Goal: Task Accomplishment & Management: Use online tool/utility

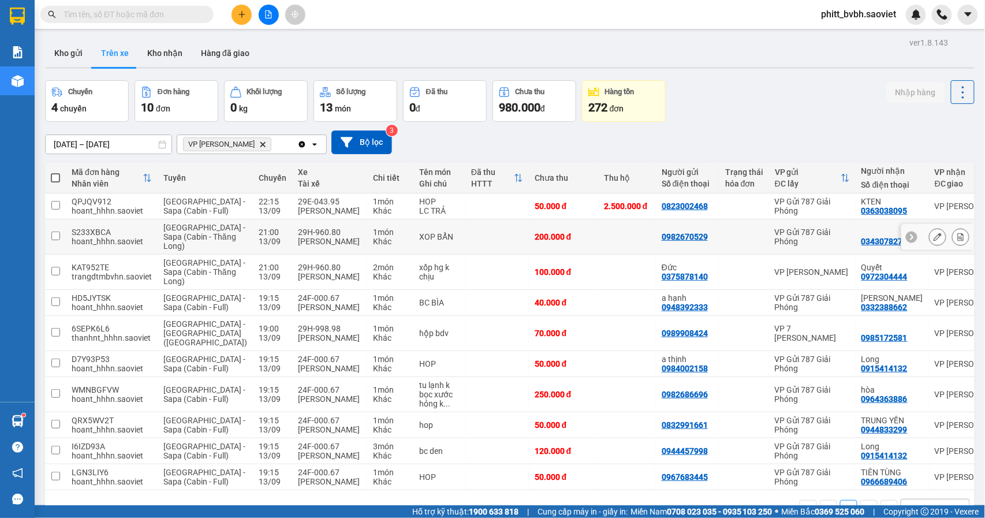
scroll to position [77, 0]
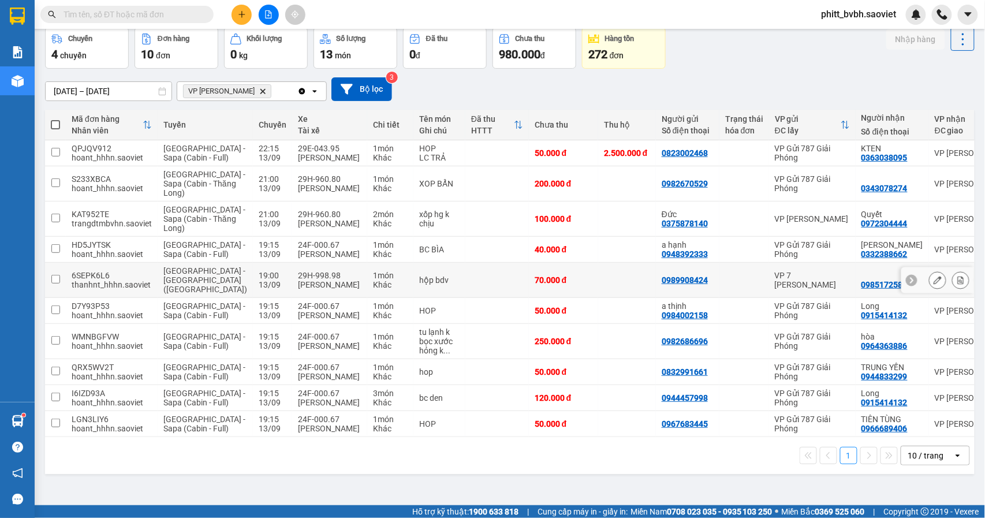
click at [326, 289] on td "29H-998.98 [PERSON_NAME]" at bounding box center [329, 280] width 75 height 35
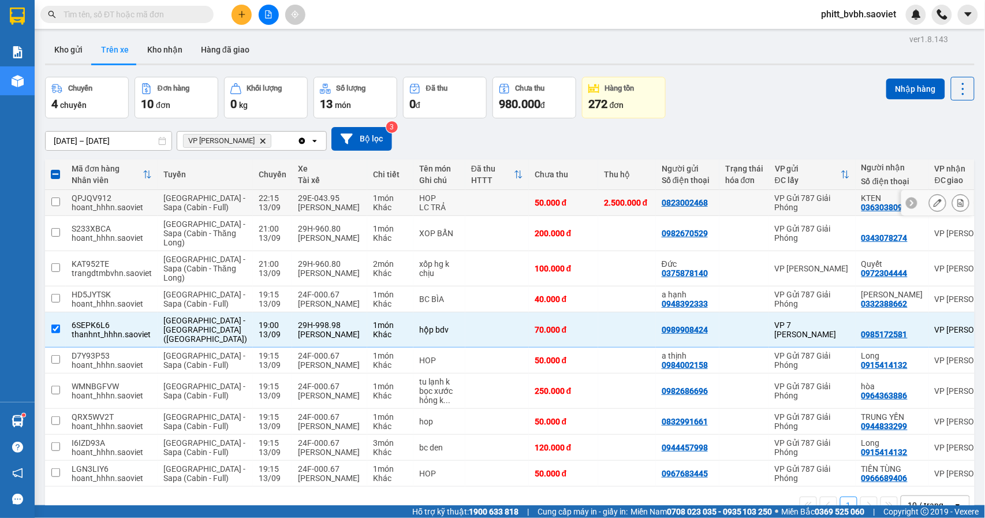
scroll to position [0, 0]
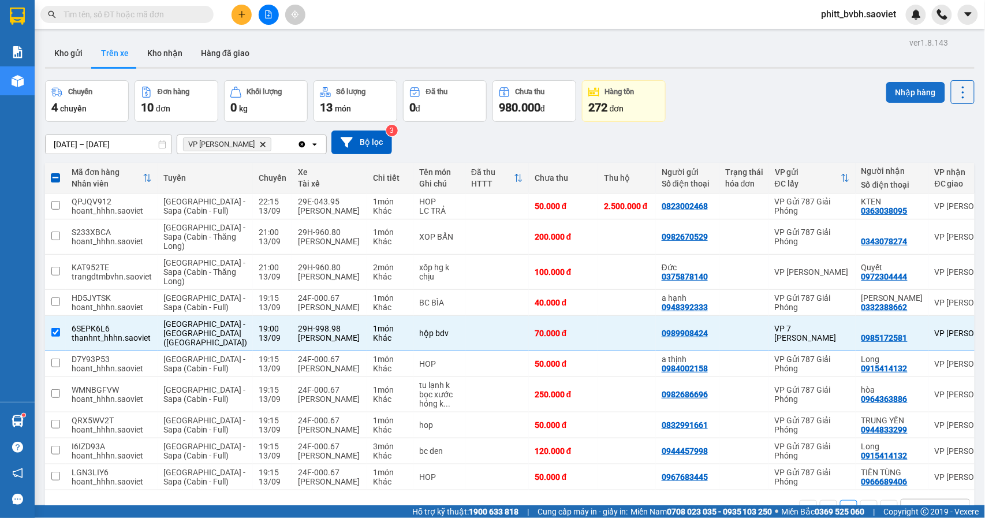
click at [900, 89] on button "Nhập hàng" at bounding box center [915, 92] width 59 height 21
checkbox input "false"
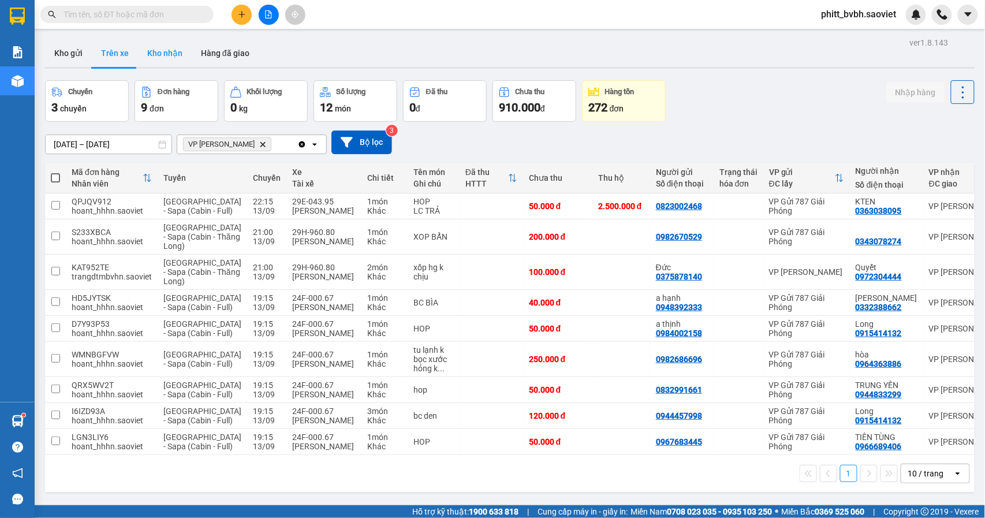
click at [184, 55] on button "Kho nhận" at bounding box center [165, 53] width 54 height 28
type input "[DATE] – [DATE]"
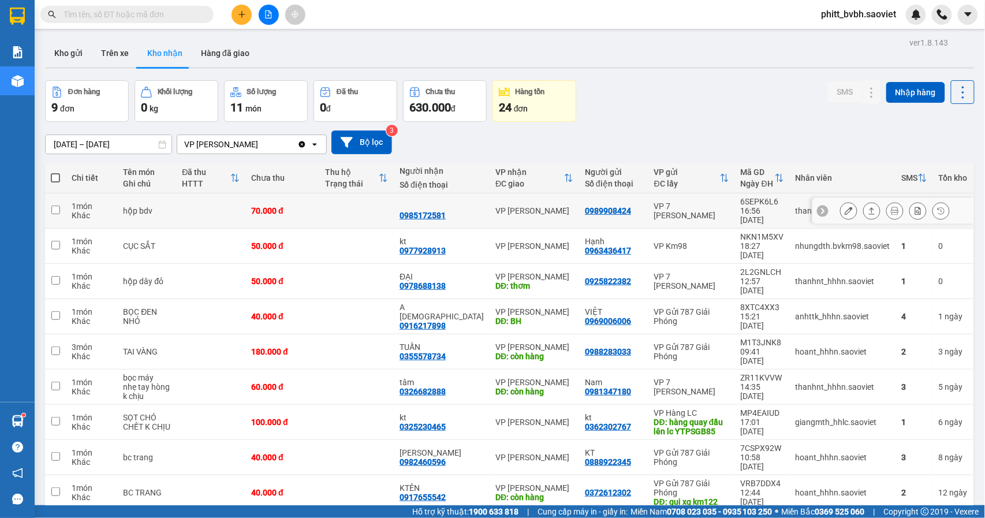
click at [259, 201] on td "70.000 đ" at bounding box center [282, 210] width 74 height 35
checkbox input "true"
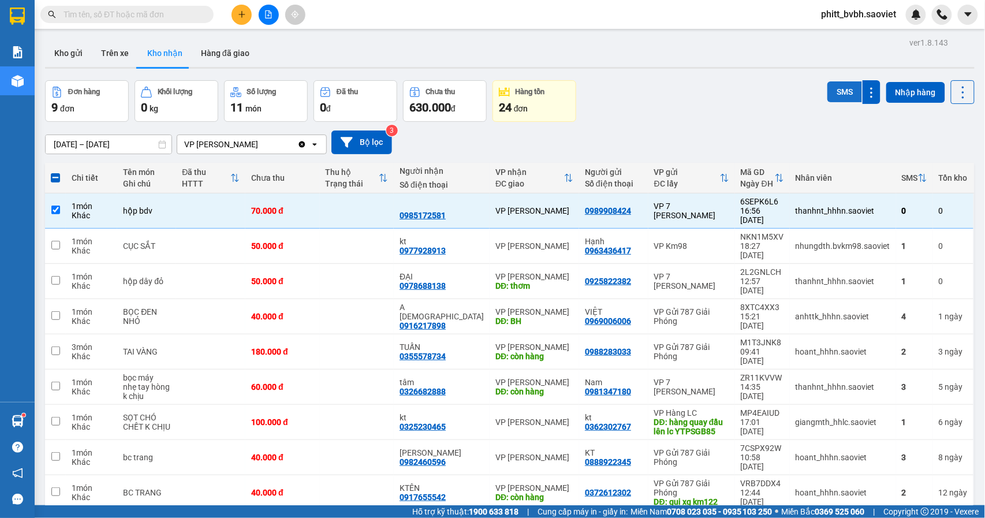
click at [827, 91] on button "SMS" at bounding box center [844, 91] width 35 height 21
click at [109, 49] on button "Trên xe" at bounding box center [115, 53] width 46 height 28
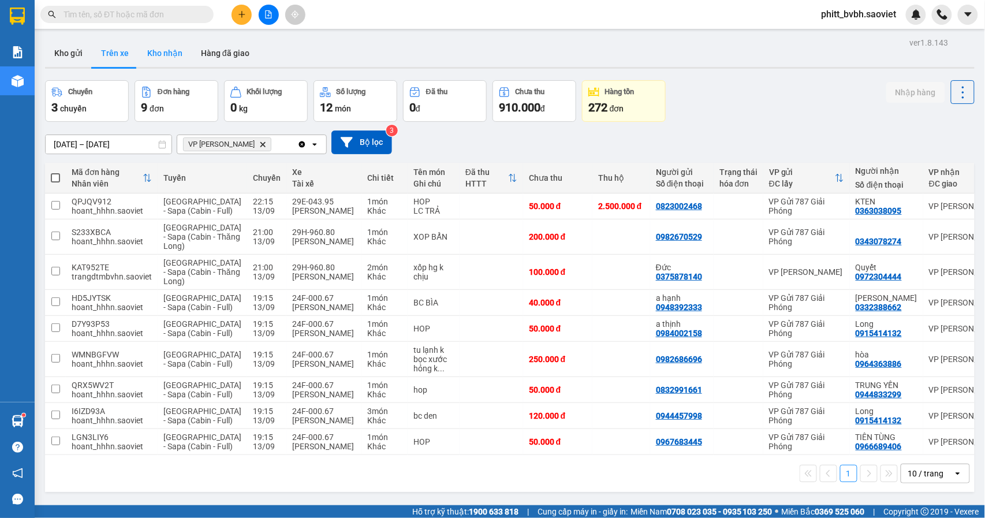
click at [165, 58] on button "Kho nhận" at bounding box center [165, 53] width 54 height 28
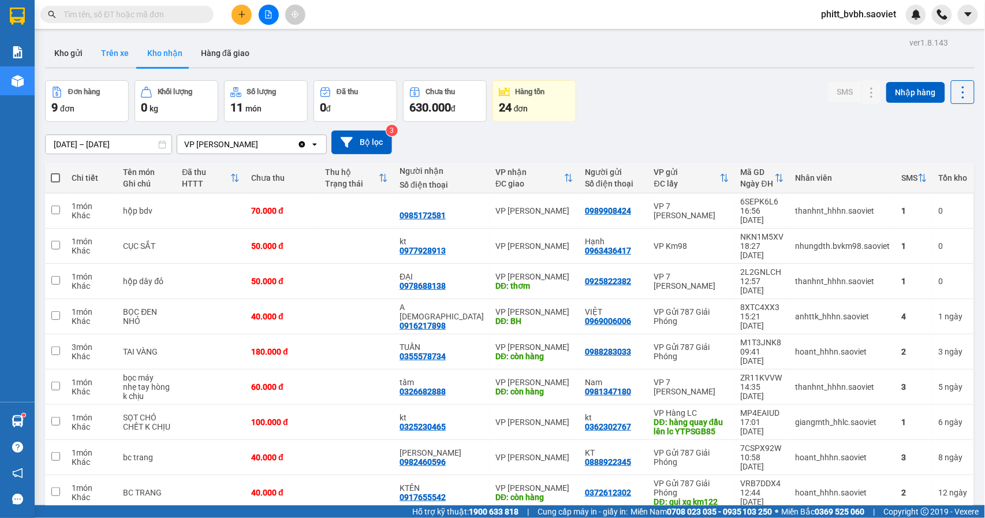
click at [109, 51] on button "Trên xe" at bounding box center [115, 53] width 46 height 28
type input "[DATE] – [DATE]"
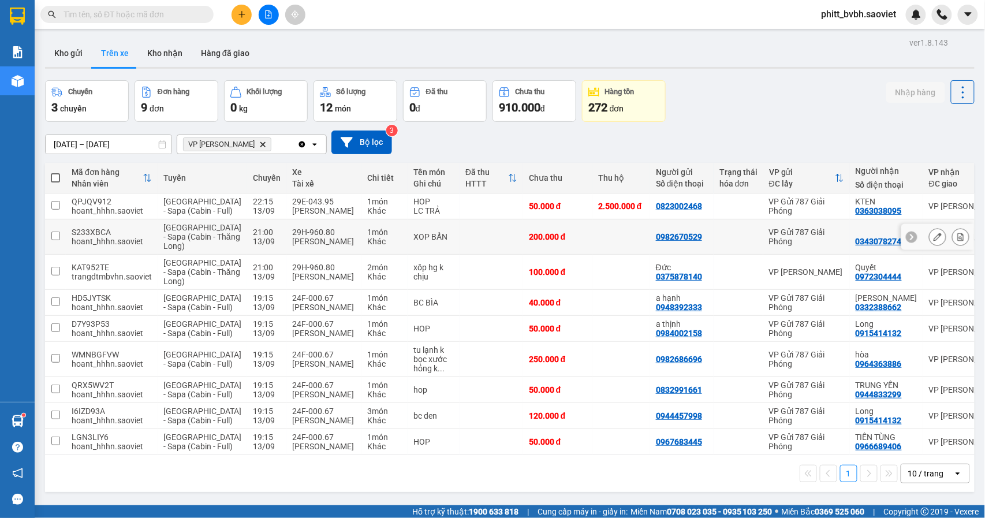
scroll to position [79, 0]
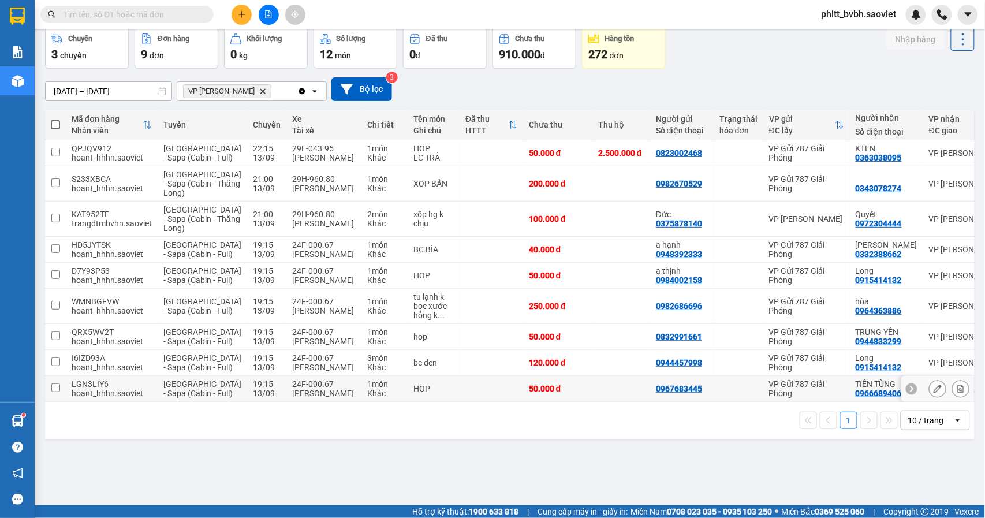
click at [367, 398] on div "Khác" at bounding box center [384, 392] width 35 height 9
checkbox input "true"
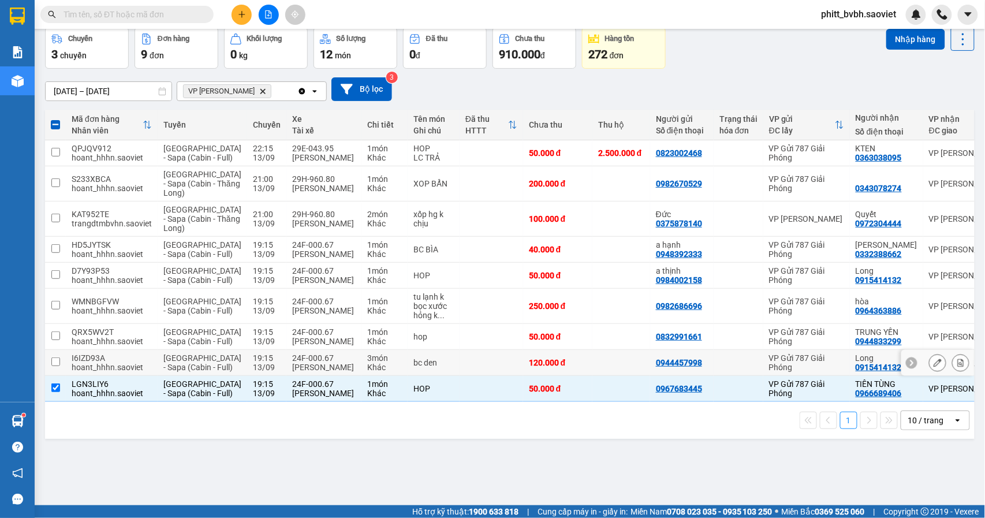
click at [367, 362] on div "3 món" at bounding box center [384, 357] width 35 height 9
checkbox input "true"
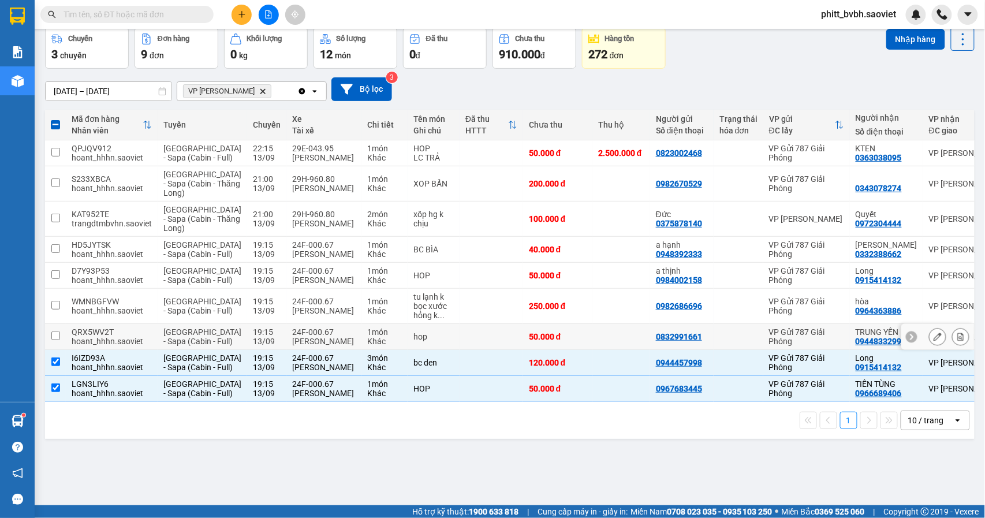
click at [367, 337] on div "1 món" at bounding box center [384, 331] width 35 height 9
checkbox input "true"
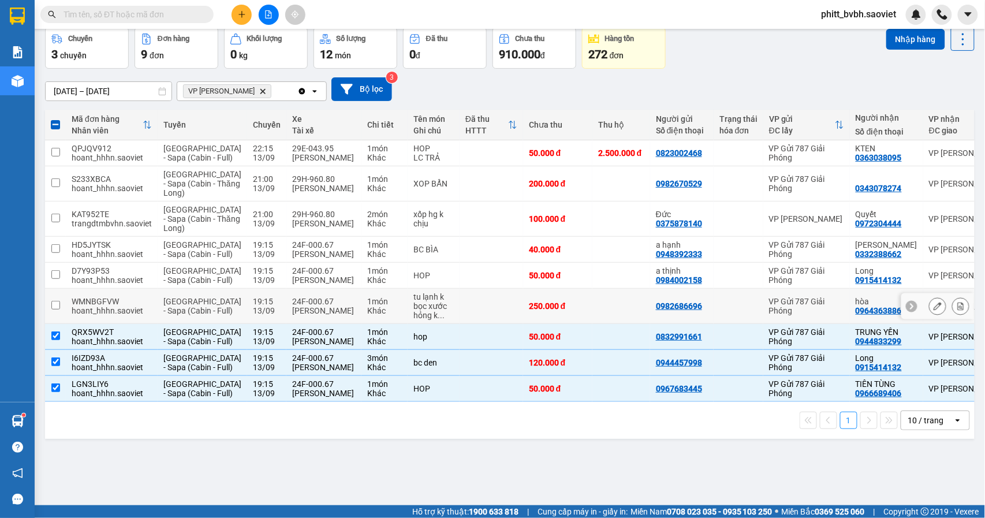
click at [367, 306] on div "1 món" at bounding box center [384, 301] width 35 height 9
checkbox input "true"
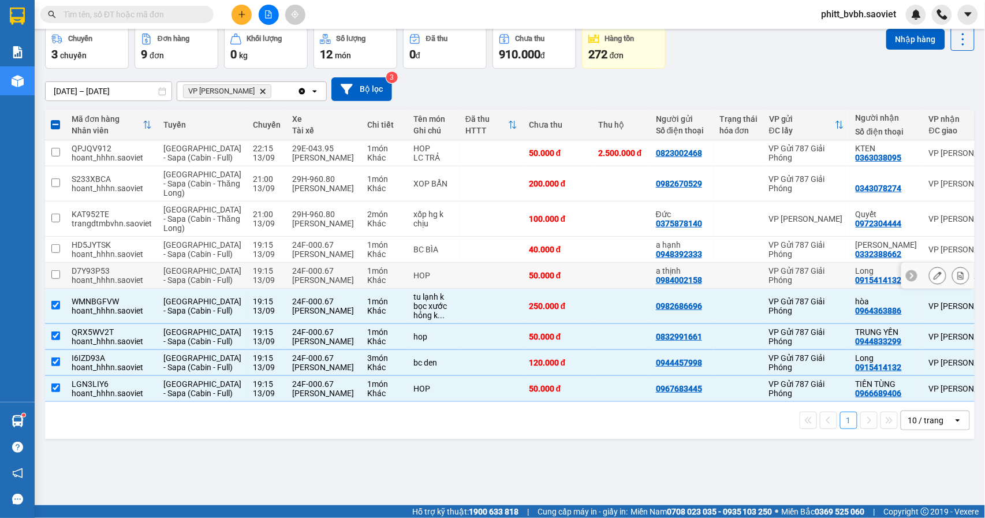
click at [367, 275] on div "1 món" at bounding box center [384, 270] width 35 height 9
checkbox input "true"
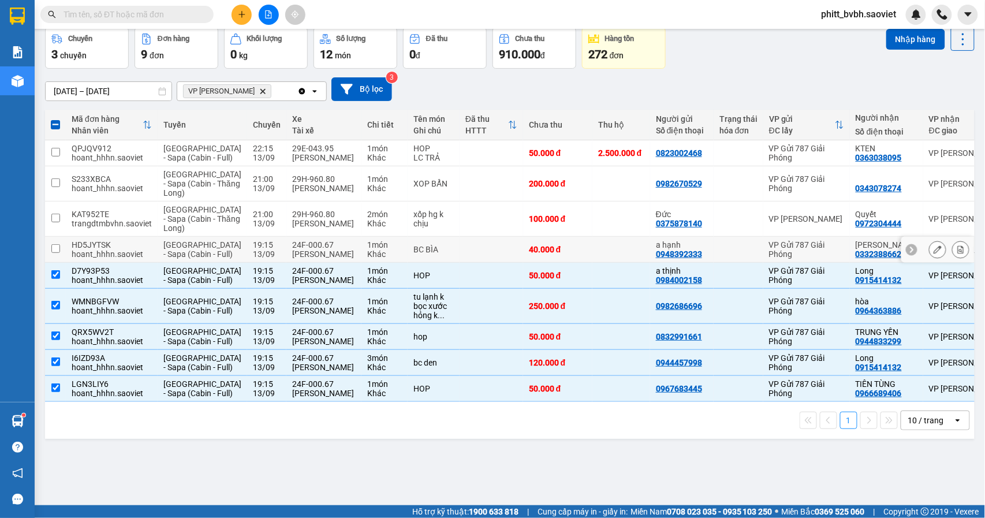
click at [367, 249] on div "1 món" at bounding box center [384, 244] width 35 height 9
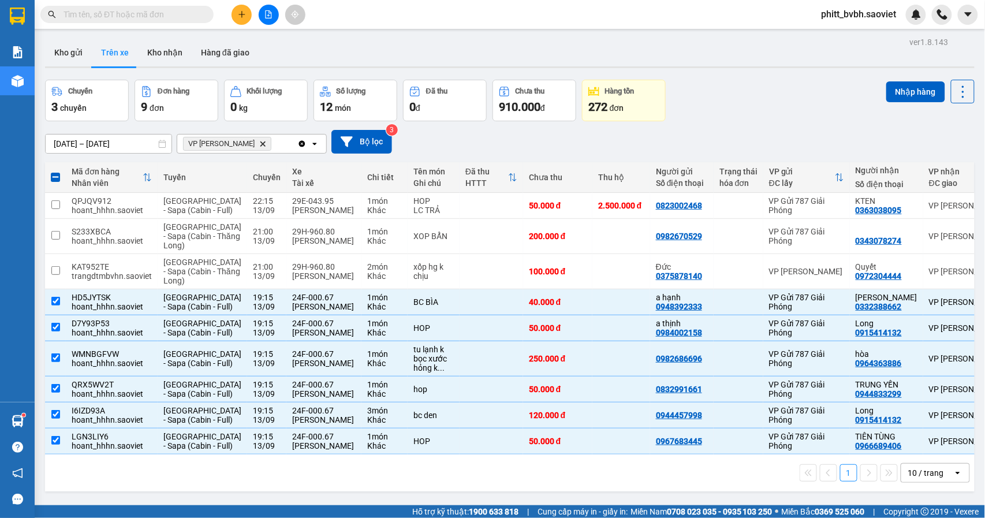
scroll to position [0, 0]
click at [892, 88] on button "Nhập hàng" at bounding box center [915, 92] width 59 height 21
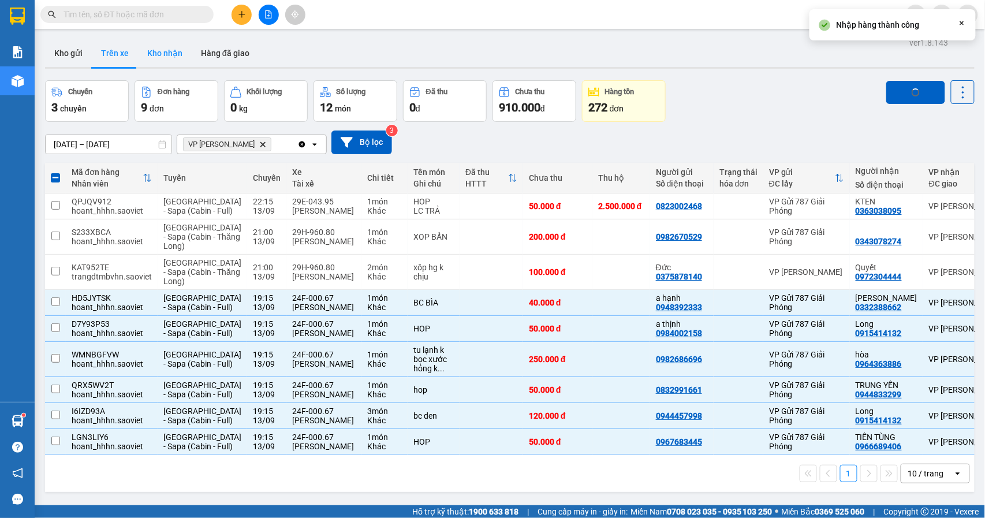
checkbox input "false"
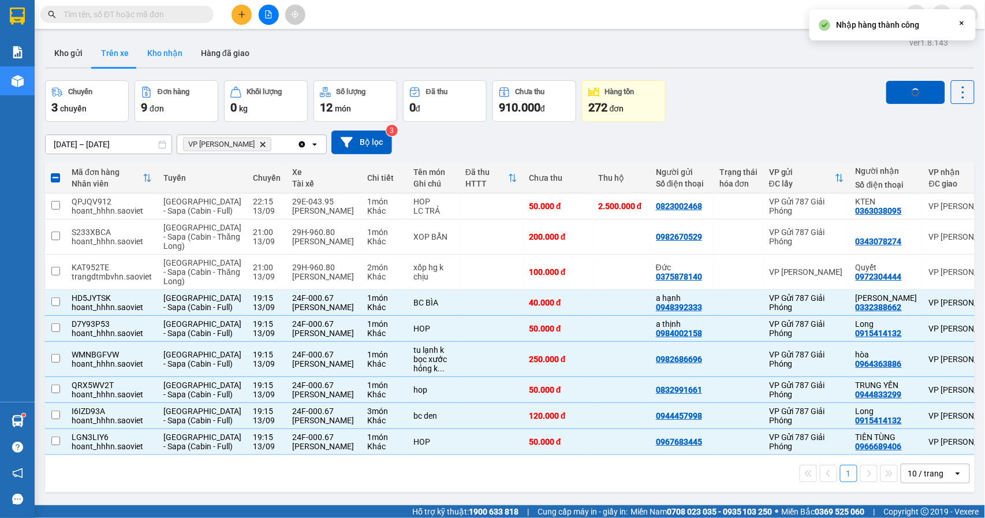
checkbox input "false"
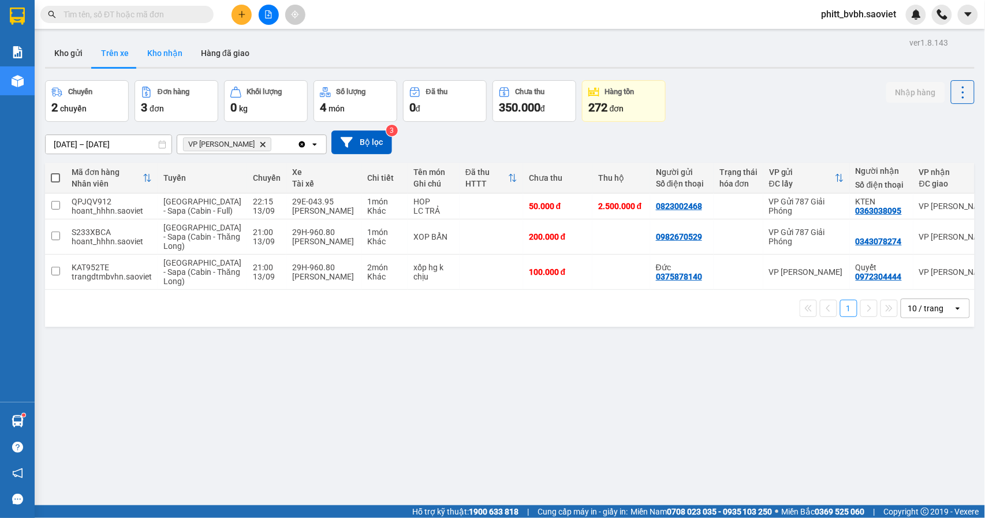
click at [155, 51] on button "Kho nhận" at bounding box center [165, 53] width 54 height 28
type input "[DATE] – [DATE]"
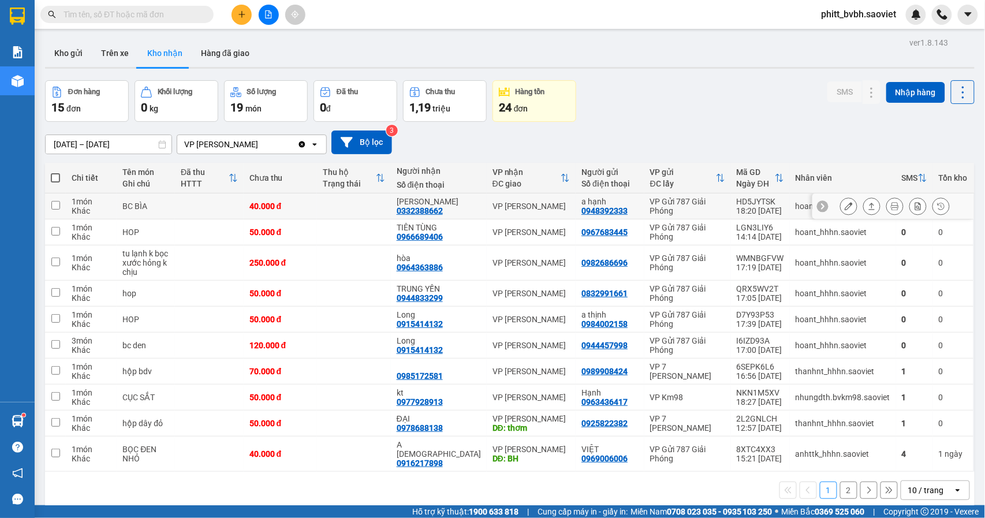
click at [294, 199] on td "40.000 đ" at bounding box center [281, 206] width 74 height 26
checkbox input "true"
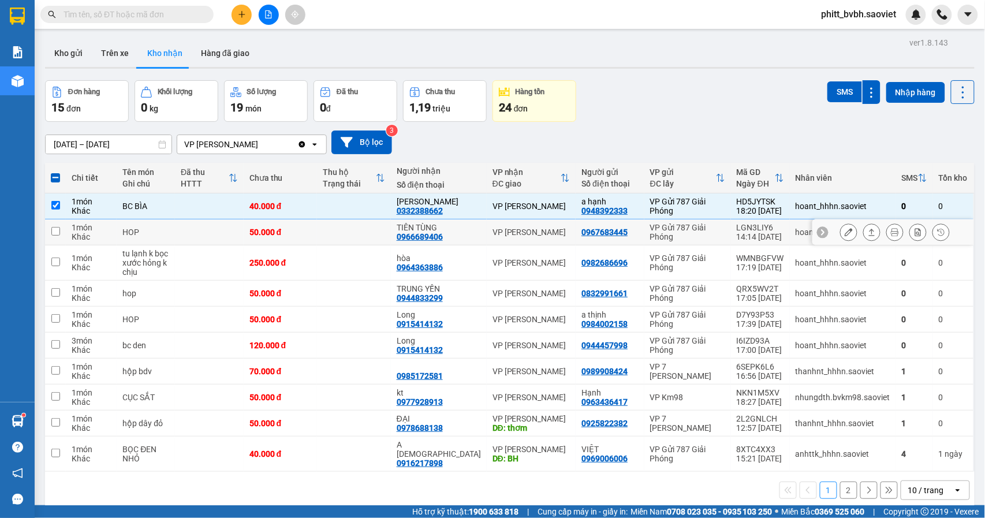
click at [298, 227] on td "50.000 đ" at bounding box center [281, 232] width 74 height 26
checkbox input "true"
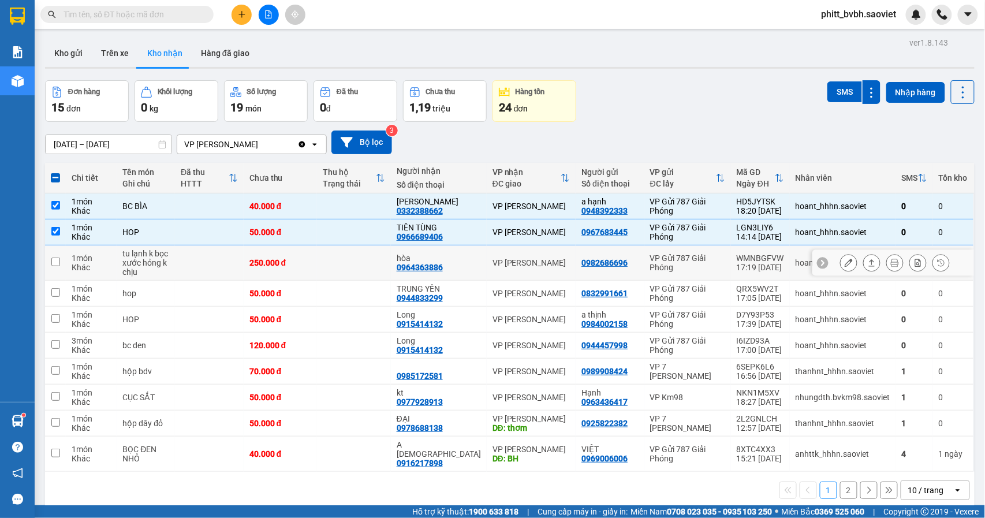
click at [293, 261] on div "250.000 đ" at bounding box center [280, 262] width 62 height 9
checkbox input "true"
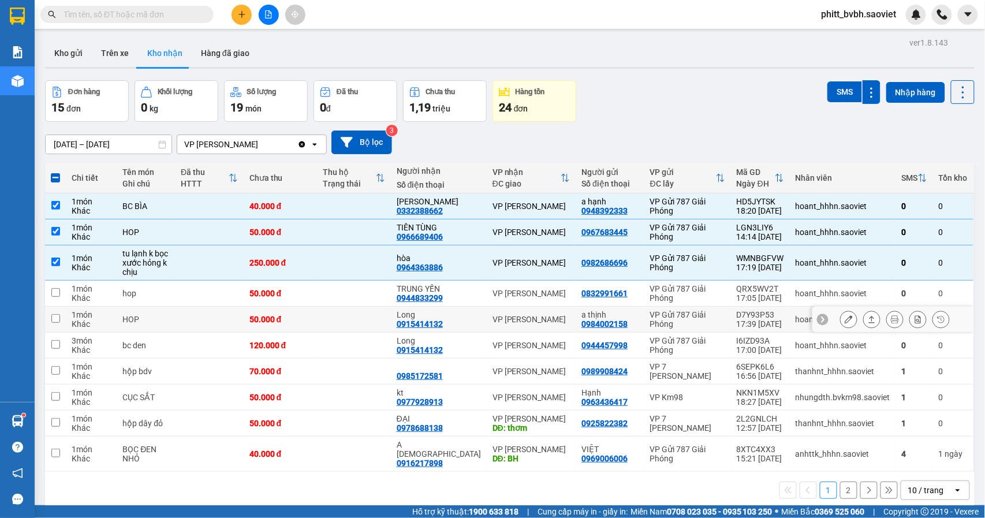
click at [276, 309] on td "50.000 đ" at bounding box center [281, 319] width 74 height 26
checkbox input "true"
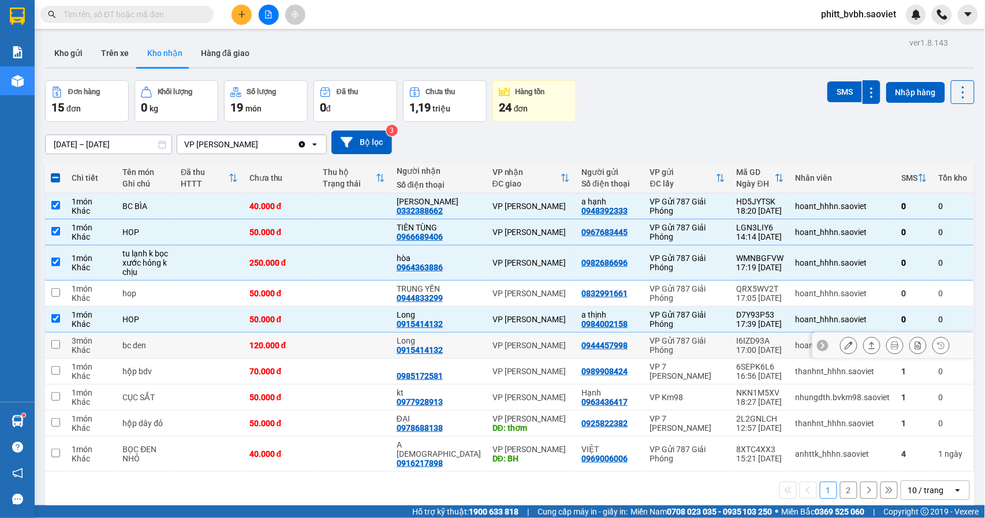
click at [276, 335] on td "120.000 đ" at bounding box center [281, 345] width 74 height 26
checkbox input "true"
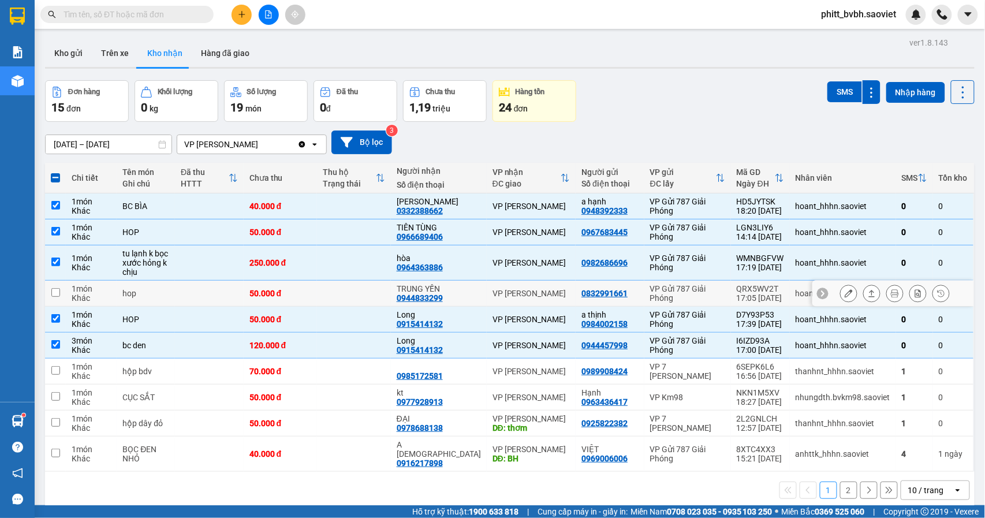
click at [276, 292] on div "50.000 đ" at bounding box center [280, 293] width 62 height 9
checkbox input "true"
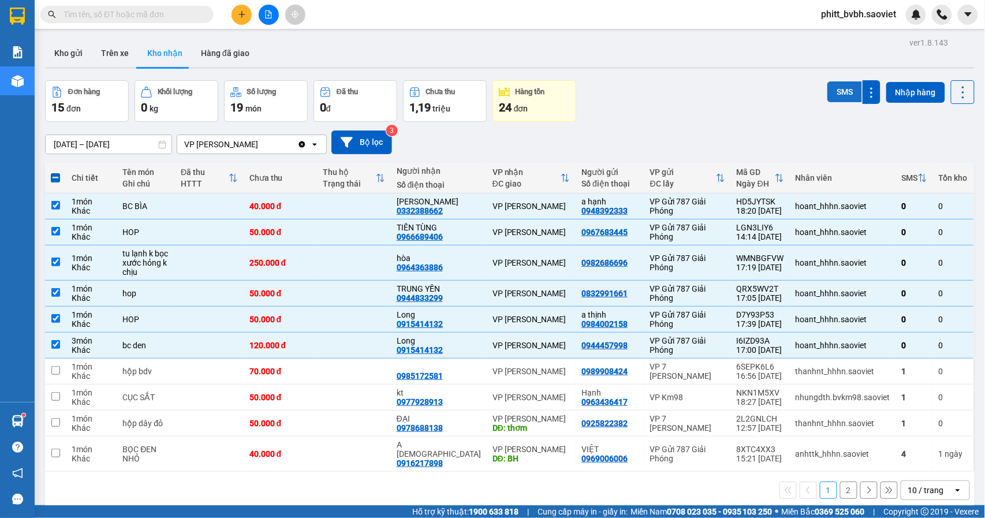
click at [830, 88] on button "SMS" at bounding box center [844, 91] width 35 height 21
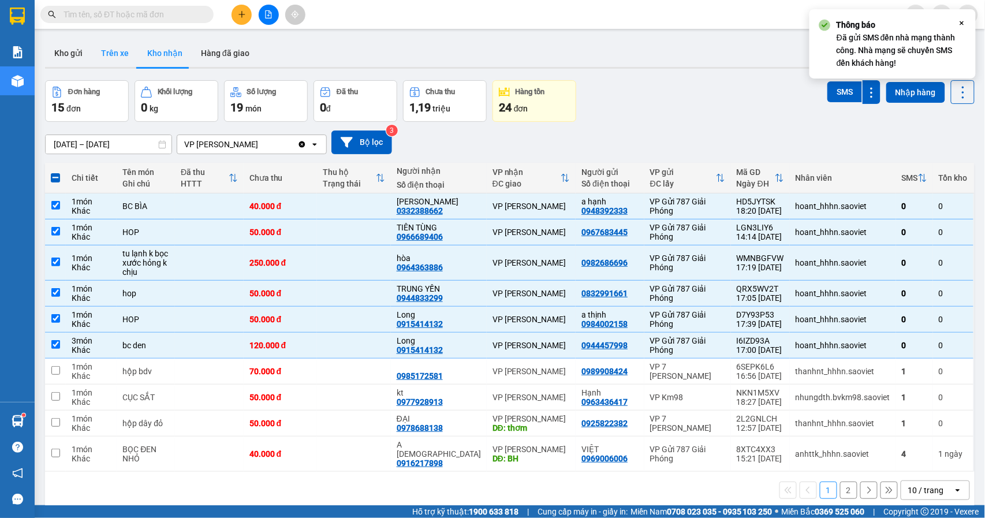
click at [115, 46] on button "Trên xe" at bounding box center [115, 53] width 46 height 28
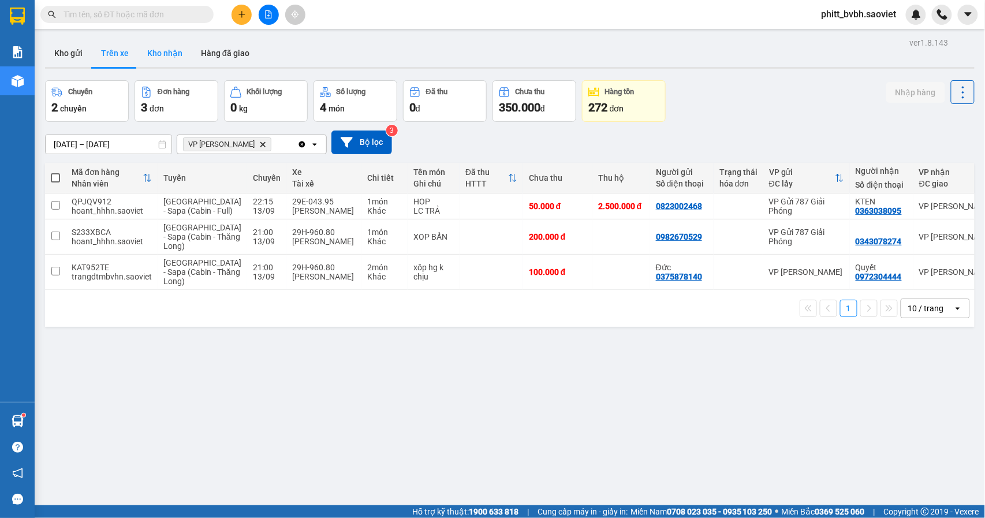
drag, startPoint x: 162, startPoint y: 45, endPoint x: 178, endPoint y: 61, distance: 22.9
click at [162, 44] on button "Kho nhận" at bounding box center [165, 53] width 54 height 28
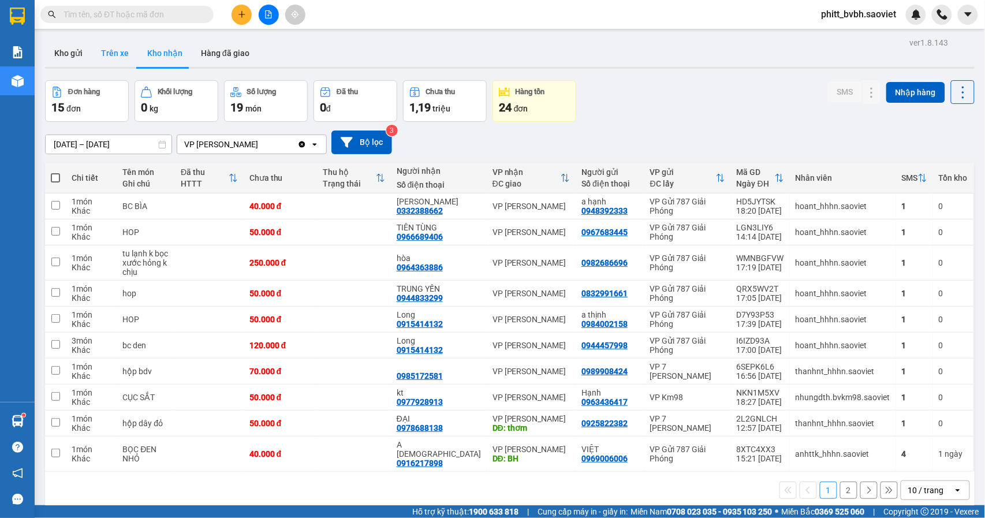
click at [132, 56] on button "Trên xe" at bounding box center [115, 53] width 46 height 28
type input "[DATE] – [DATE]"
